Goal: Find specific page/section: Find specific page/section

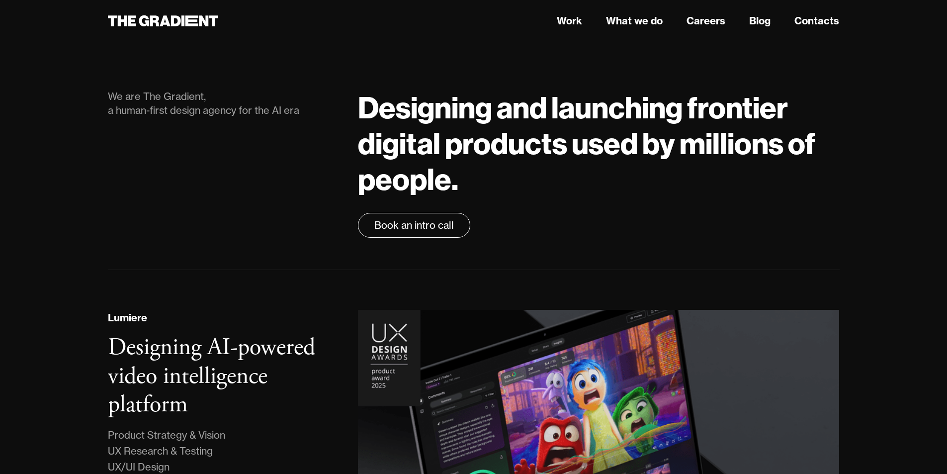
drag, startPoint x: 0, startPoint y: 0, endPoint x: 134, endPoint y: 33, distance: 137.6
drag, startPoint x: 134, startPoint y: 33, endPoint x: 133, endPoint y: 18, distance: 14.4
click at [133, 18] on icon at bounding box center [163, 21] width 111 height 18
click at [808, 19] on link "Contacts" at bounding box center [816, 20] width 45 height 15
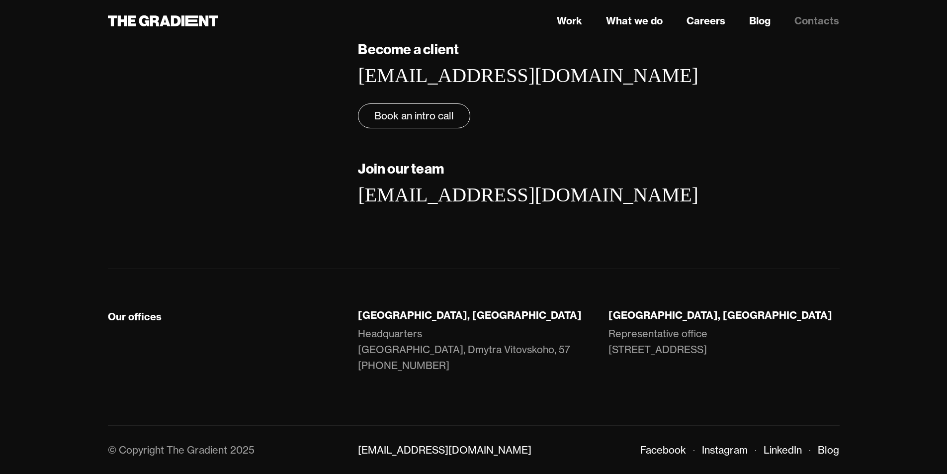
scroll to position [190, 0]
click at [799, 450] on link "LinkedIn" at bounding box center [782, 449] width 38 height 12
click at [652, 446] on link "Facebook" at bounding box center [663, 449] width 46 height 12
click at [672, 23] on nav "Work What we do Careers Blog Contacts" at bounding box center [598, 21] width 481 height 18
click at [710, 24] on link "Careers" at bounding box center [705, 20] width 39 height 15
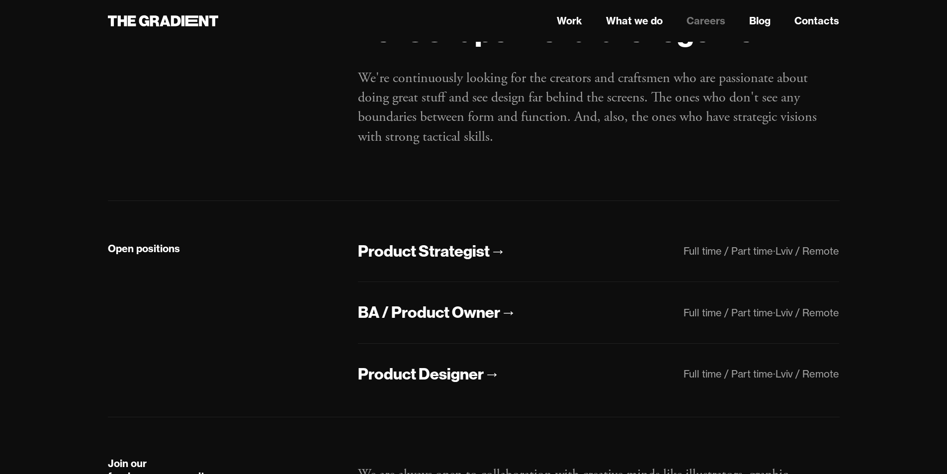
scroll to position [149, 0]
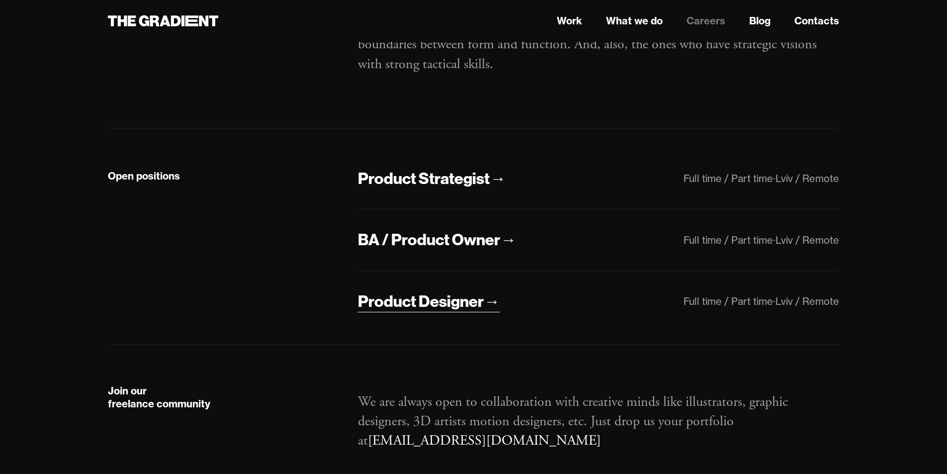
click at [476, 312] on div "Product Designer" at bounding box center [421, 301] width 126 height 21
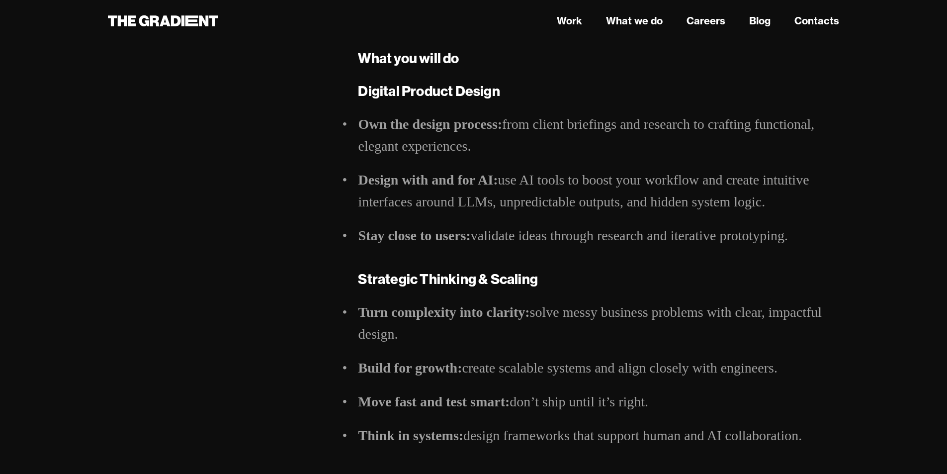
scroll to position [497, 0]
